Goal: Manage account settings

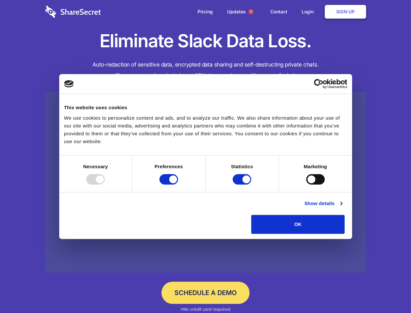
click at [105, 184] on div at bounding box center [95, 179] width 19 height 10
click at [178, 184] on input "Preferences" at bounding box center [169, 179] width 19 height 10
checkbox input "false"
click at [243, 184] on input "Statistics" at bounding box center [242, 179] width 19 height 10
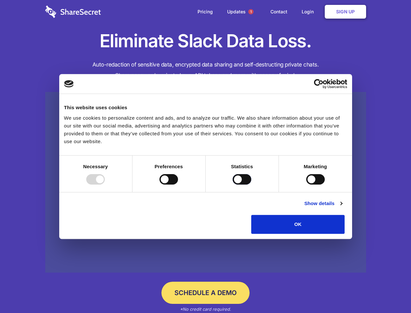
checkbox input "false"
click at [307, 184] on input "Marketing" at bounding box center [316, 179] width 19 height 10
checkbox input "true"
click at [342, 207] on link "Show details" at bounding box center [324, 203] width 38 height 8
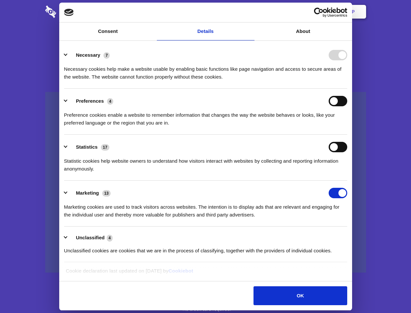
click at [348, 89] on li "Necessary 7 Necessary cookies help make a website usable by enabling basic func…" at bounding box center [205, 66] width 283 height 46
